Goal: Information Seeking & Learning: Learn about a topic

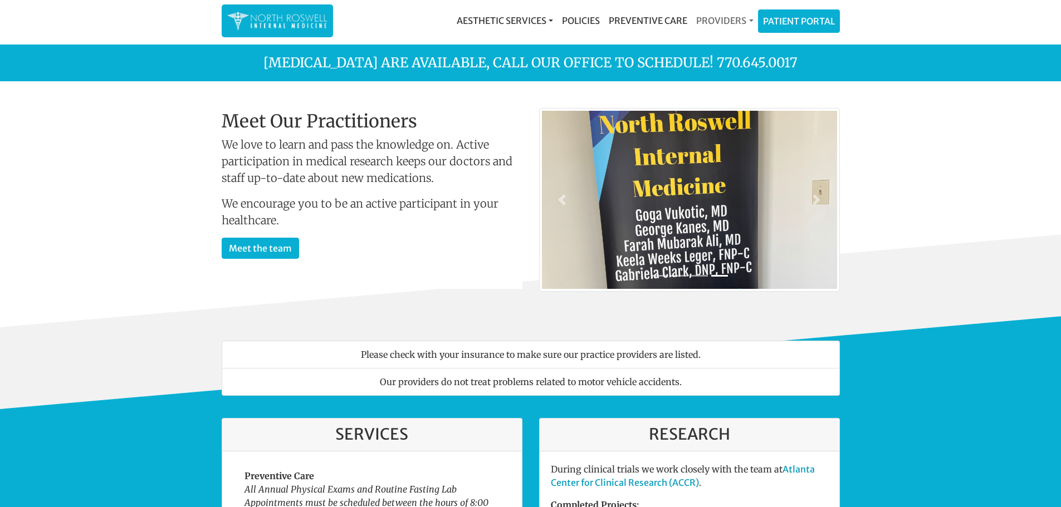
click at [714, 27] on link "Providers" at bounding box center [725, 20] width 66 height 22
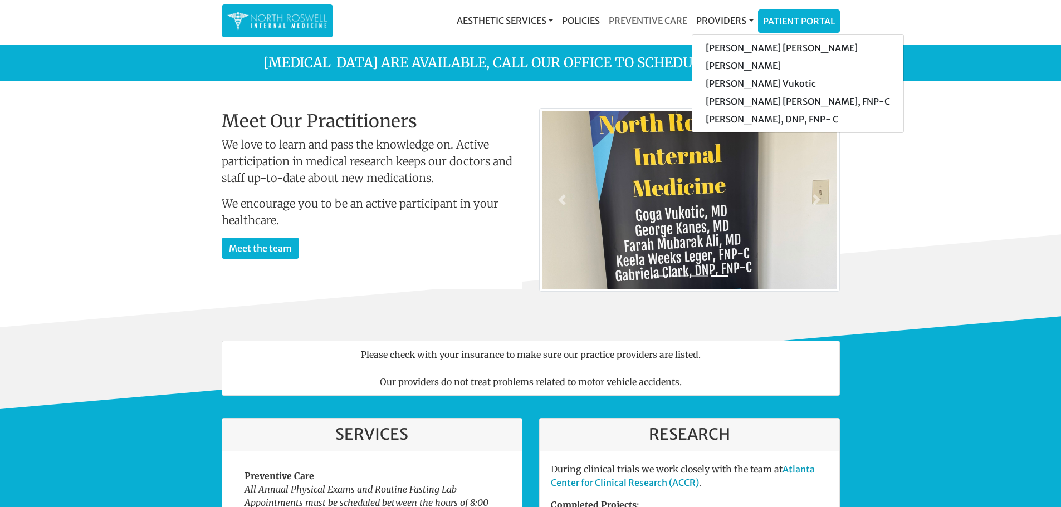
click at [628, 23] on link "Preventive Care" at bounding box center [647, 20] width 87 height 22
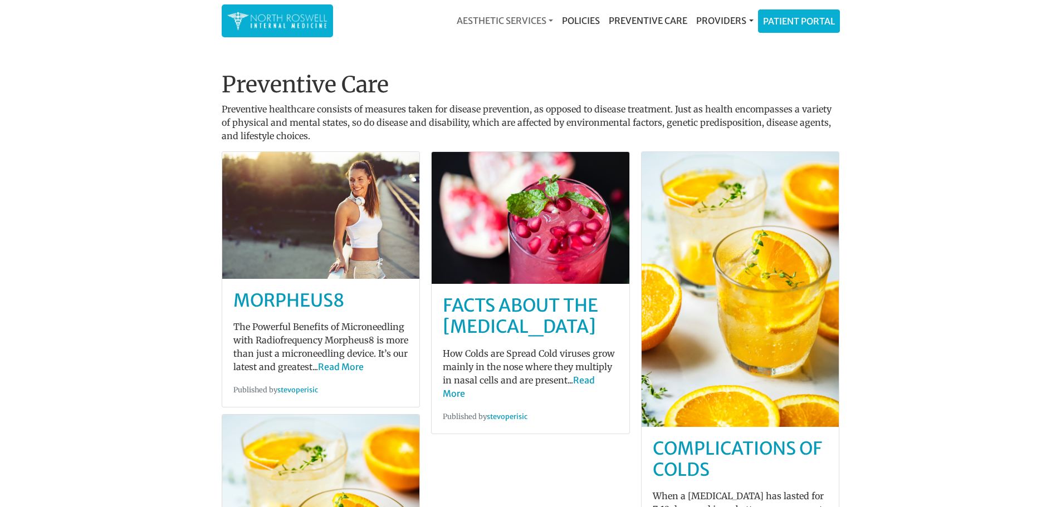
click at [452, 24] on link "Aesthetic Services" at bounding box center [504, 20] width 105 height 22
click at [726, 21] on link "Providers" at bounding box center [725, 20] width 66 height 22
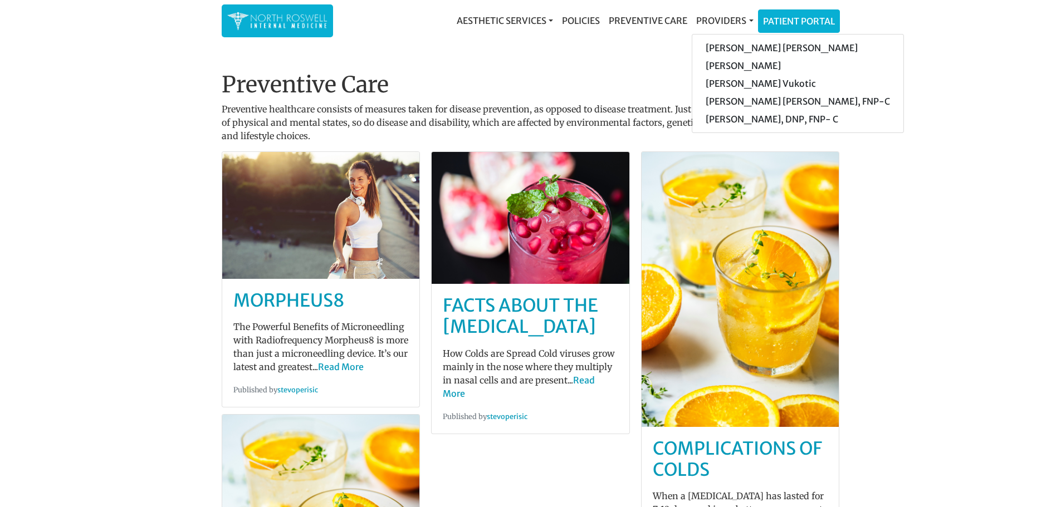
click at [283, 36] on link at bounding box center [277, 20] width 111 height 33
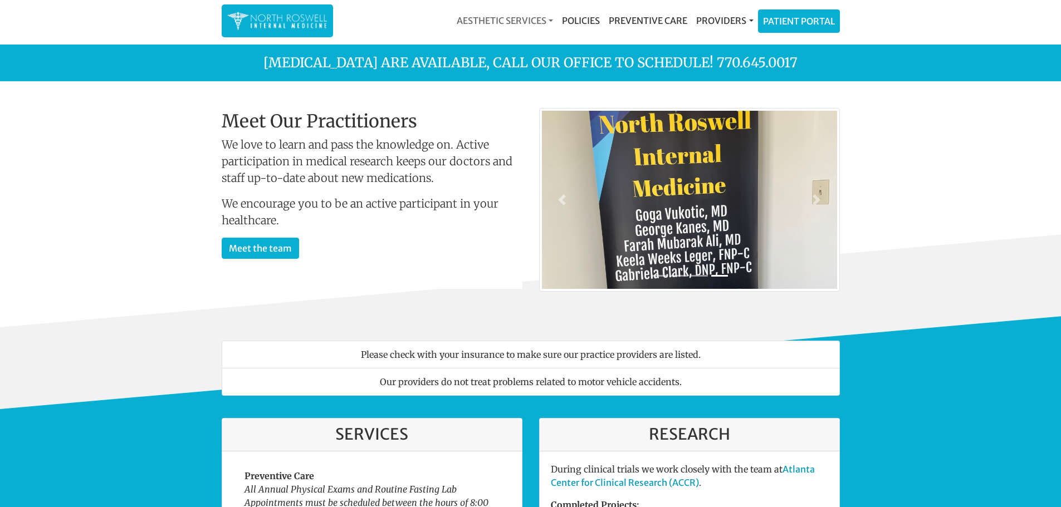
click at [472, 23] on link "Aesthetic Services" at bounding box center [504, 20] width 105 height 22
